Goal: Task Accomplishment & Management: Use online tool/utility

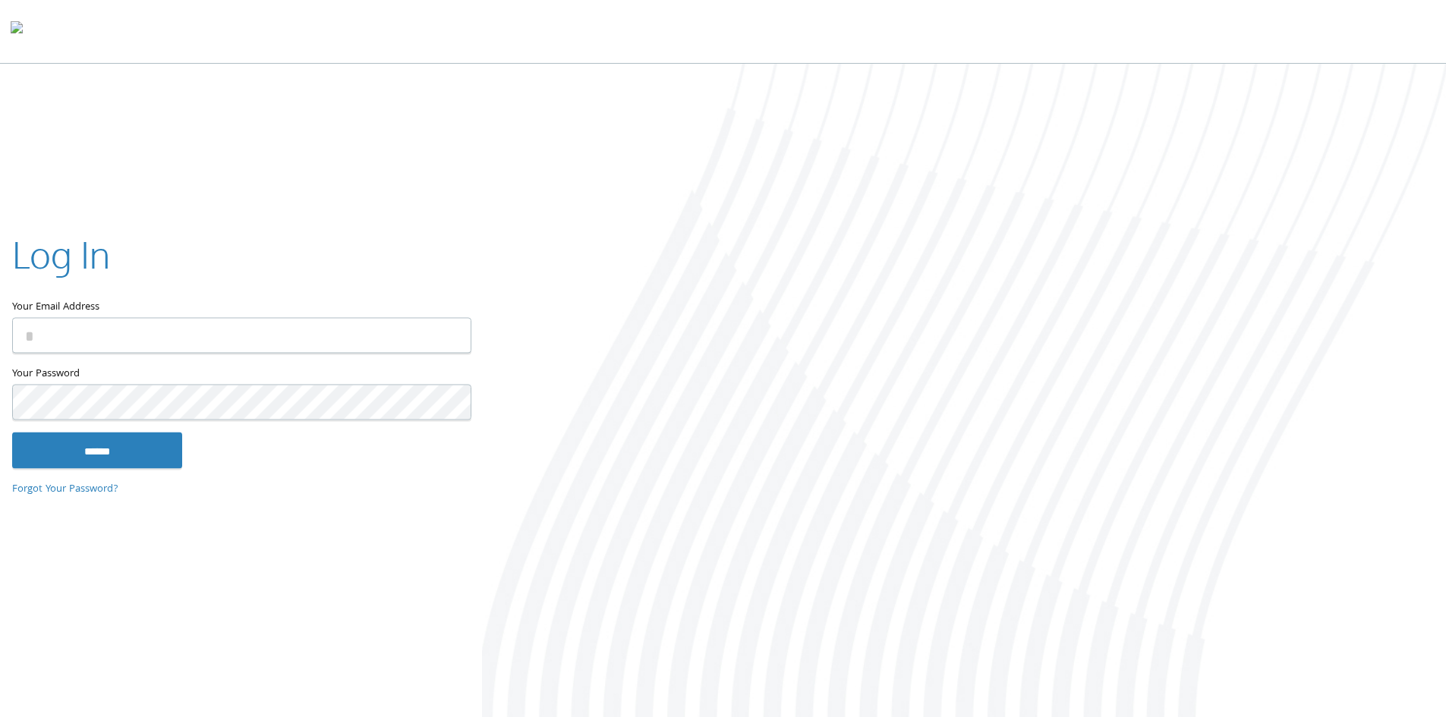
type input "**********"
click at [141, 443] on input "******" at bounding box center [97, 450] width 170 height 36
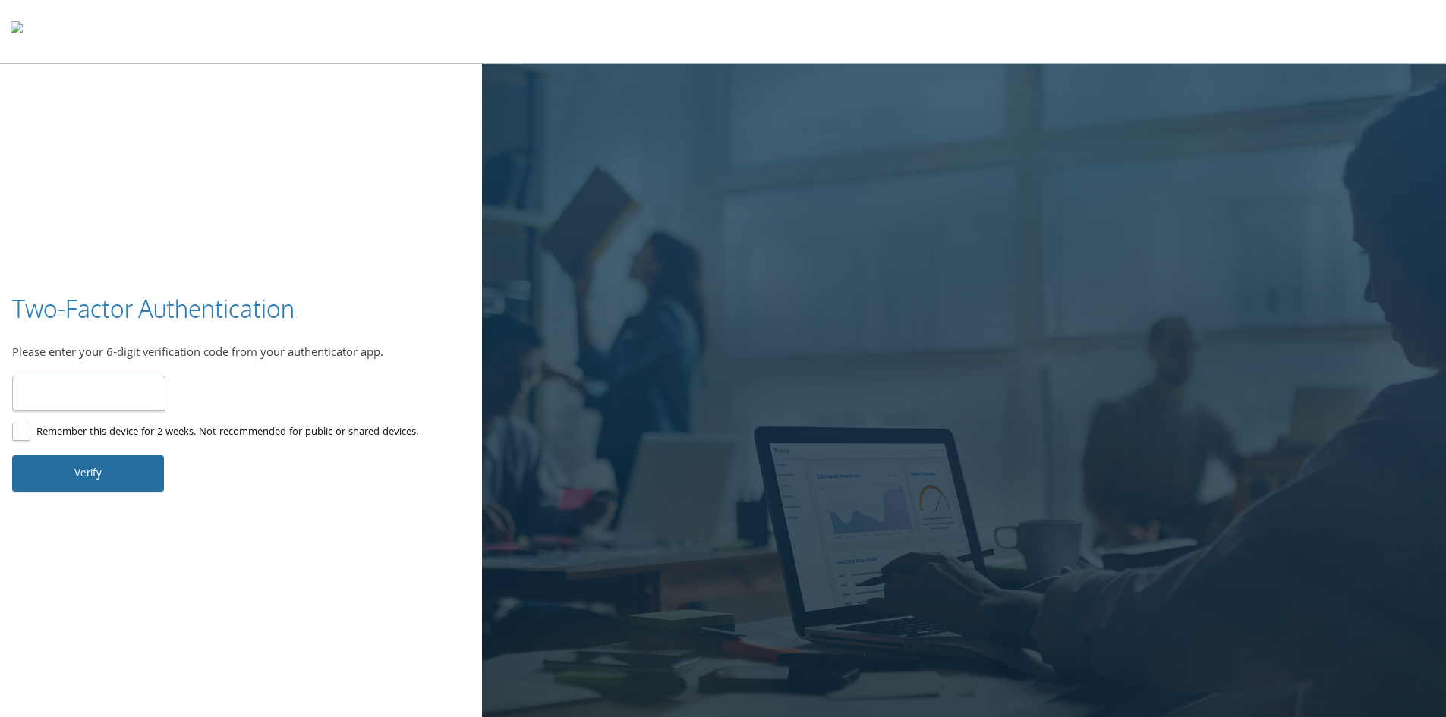
type input "******"
click at [129, 480] on button "Verify" at bounding box center [88, 473] width 152 height 36
